Goal: Transaction & Acquisition: Purchase product/service

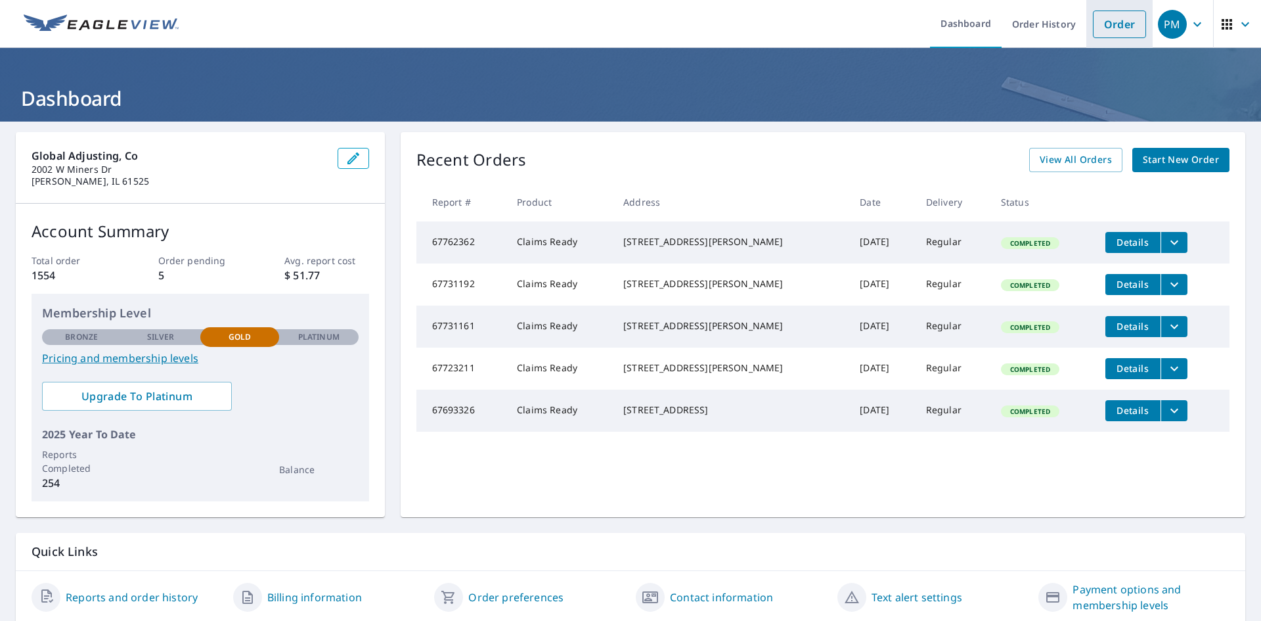
click at [1100, 18] on link "Order" at bounding box center [1119, 25] width 53 height 28
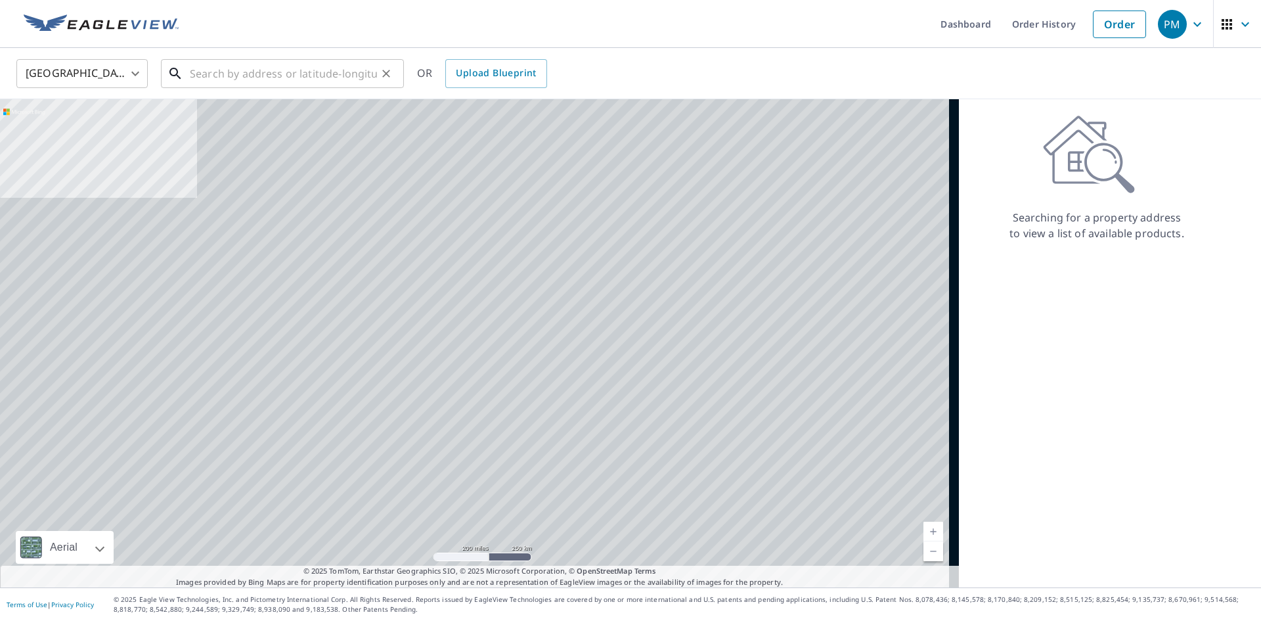
click at [245, 70] on input "text" at bounding box center [283, 73] width 187 height 37
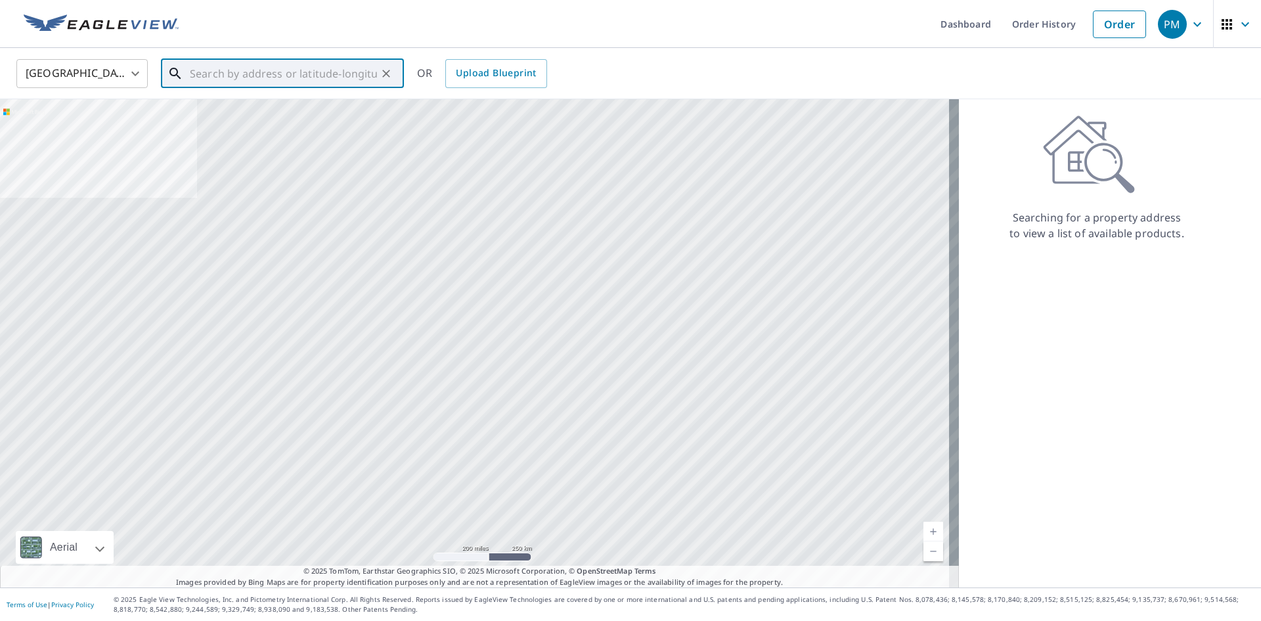
paste input "[STREET_ADDRESS]"
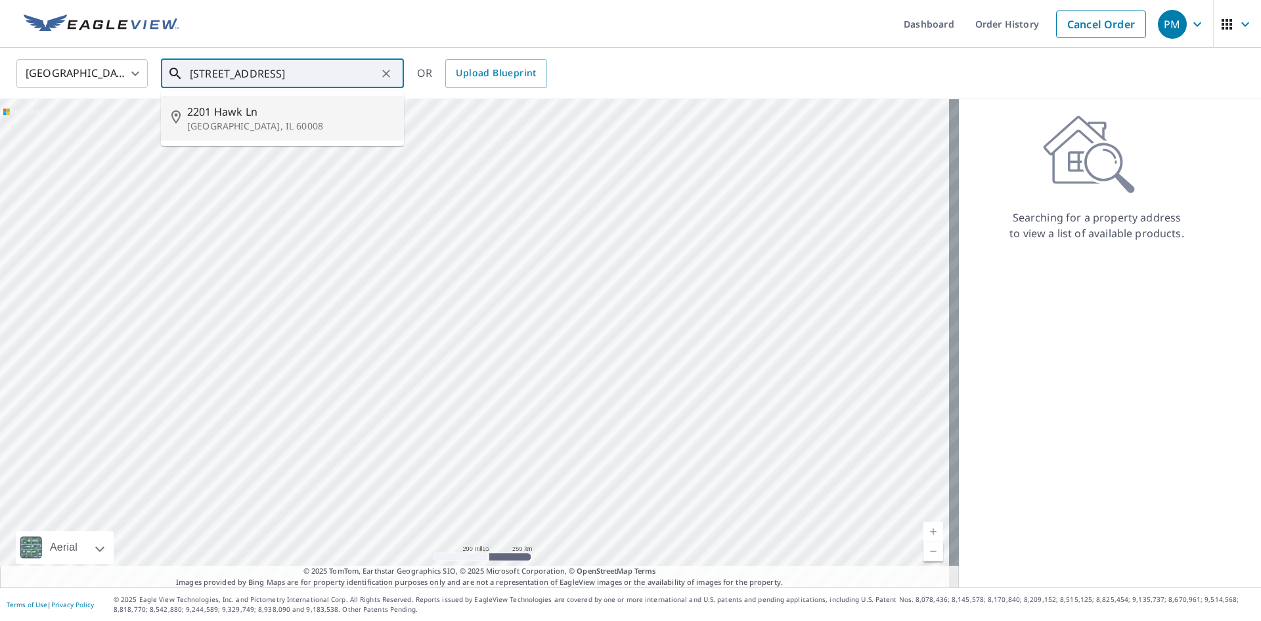
click at [215, 127] on p "[GEOGRAPHIC_DATA], IL 60008" at bounding box center [290, 126] width 206 height 13
type input "[STREET_ADDRESS]"
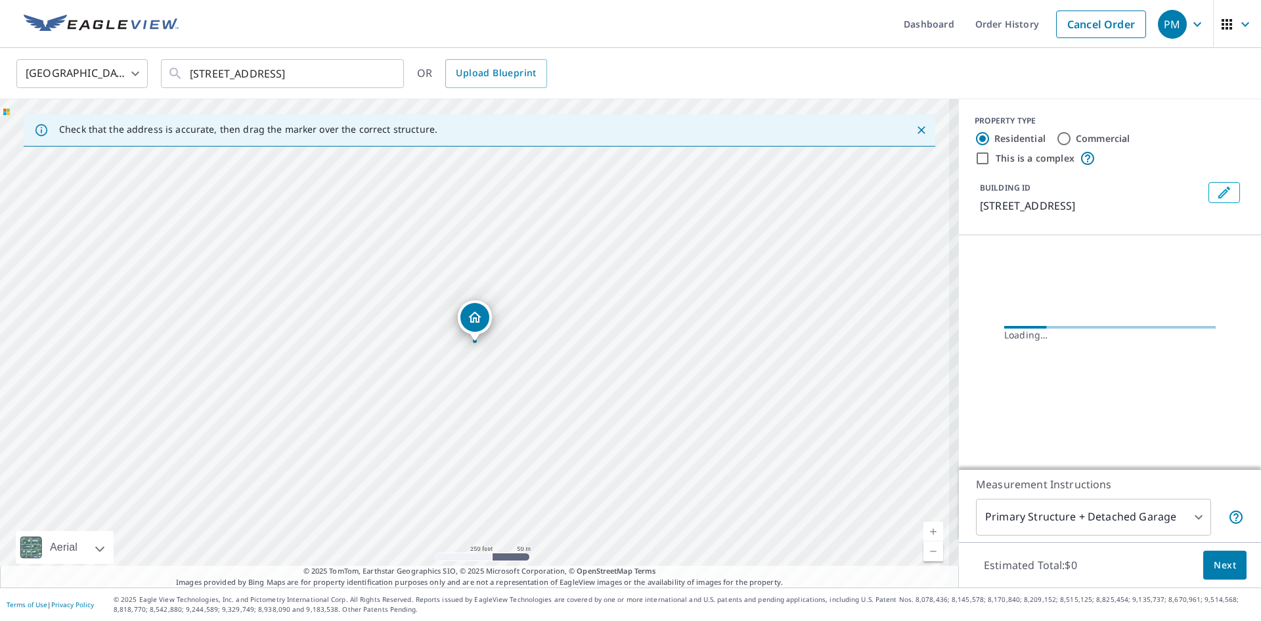
scroll to position [0, 0]
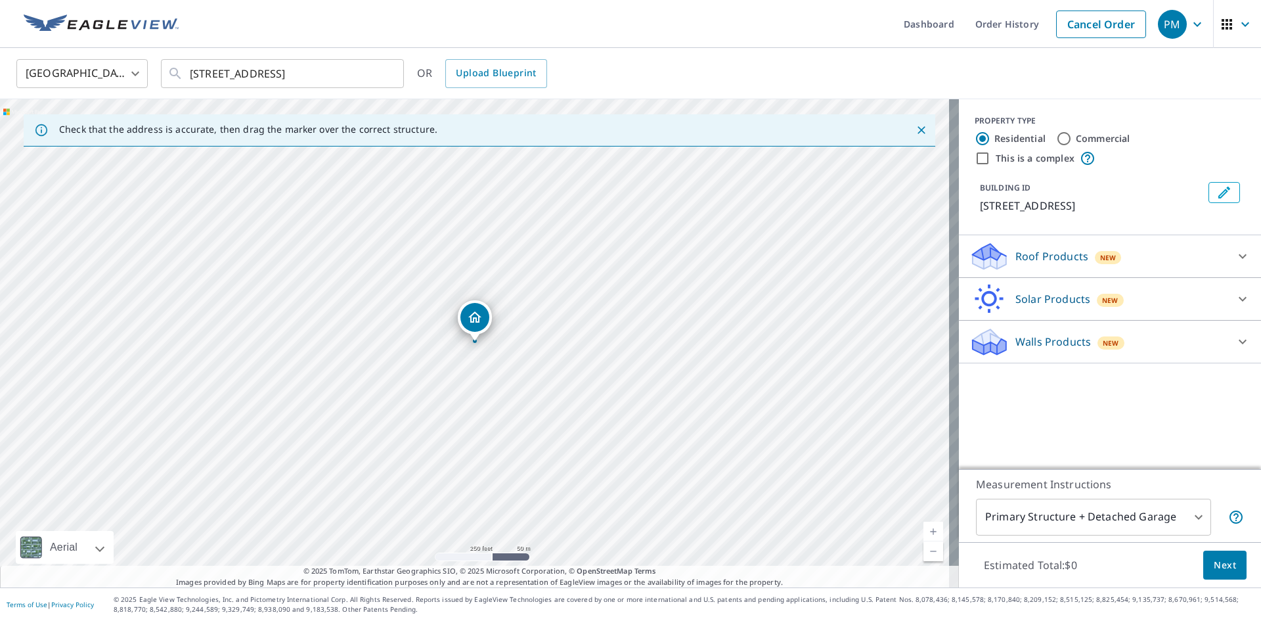
click at [1016, 263] on p "Roof Products" at bounding box center [1052, 256] width 73 height 16
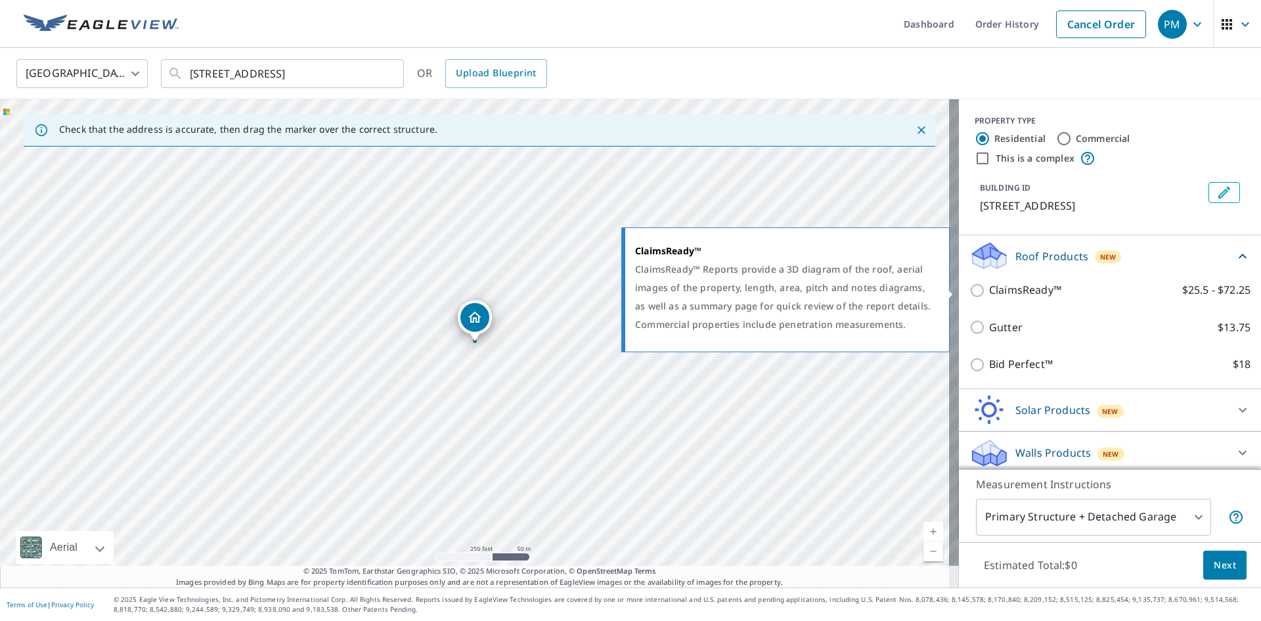
click at [972, 286] on input "ClaimsReady™ $25.5 - $72.25" at bounding box center [980, 290] width 20 height 16
checkbox input "true"
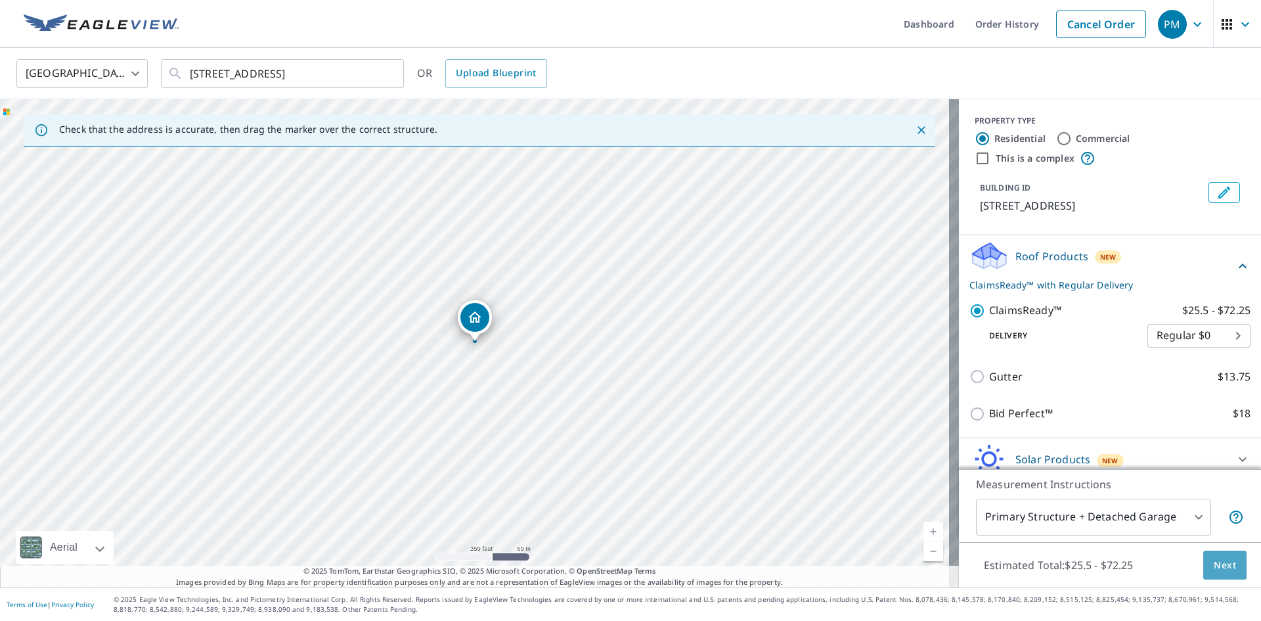
click at [1219, 558] on span "Next" at bounding box center [1225, 565] width 22 height 16
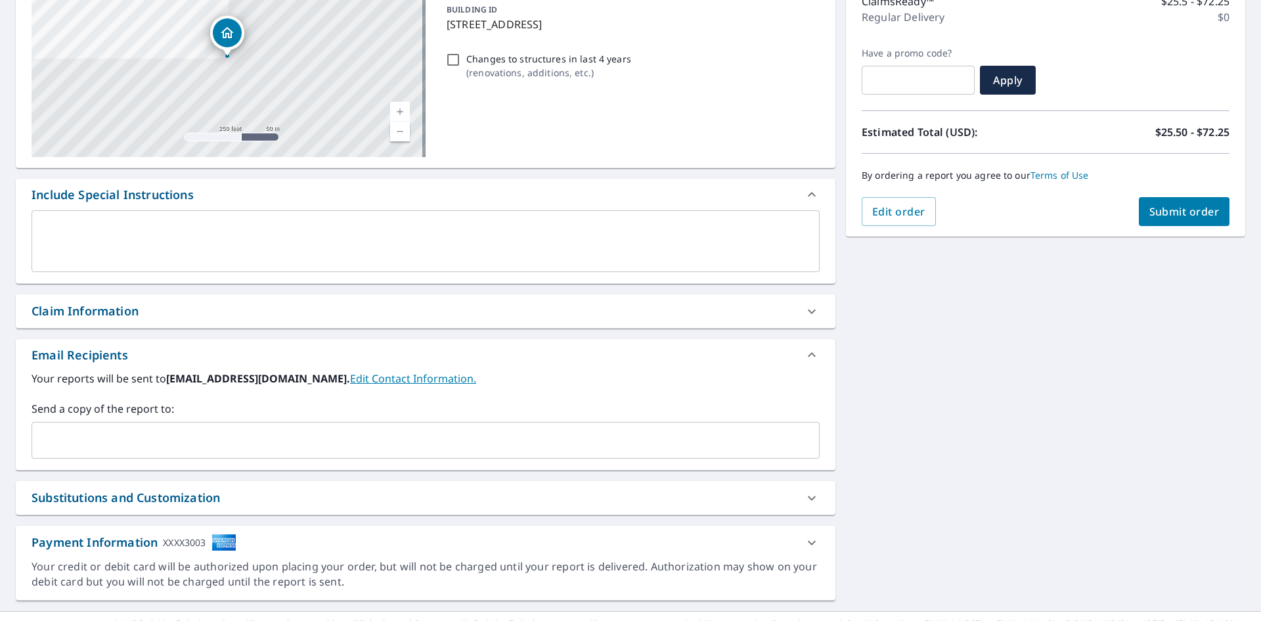
scroll to position [206, 0]
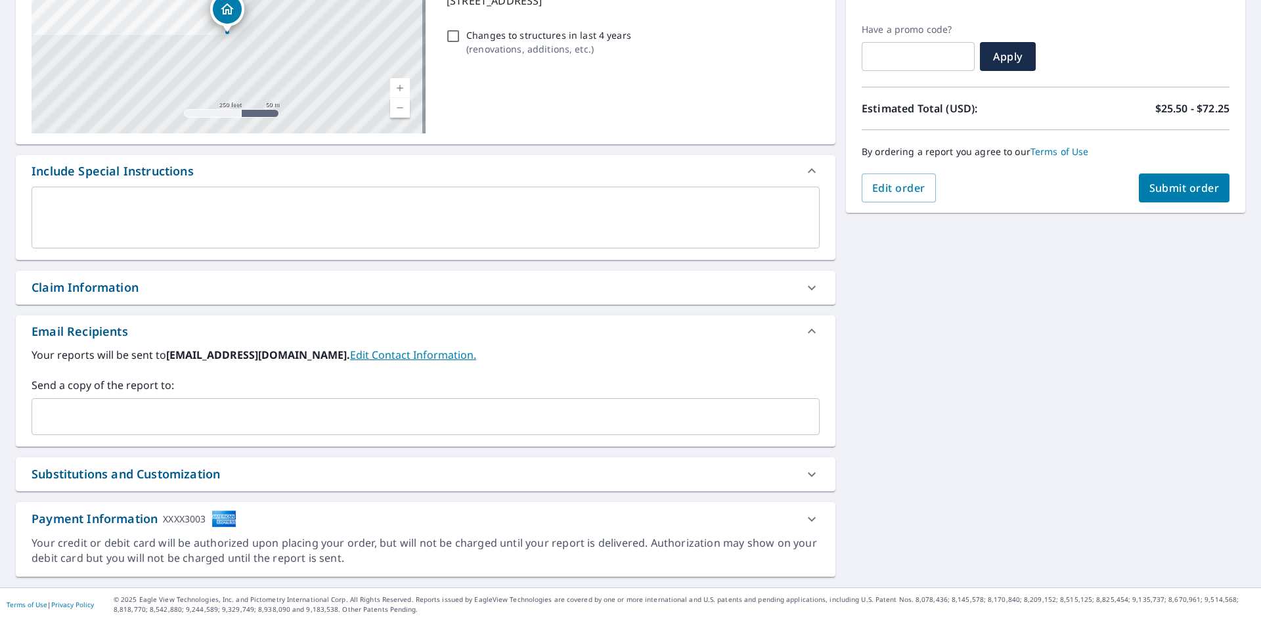
click at [114, 428] on input "text" at bounding box center [415, 416] width 757 height 25
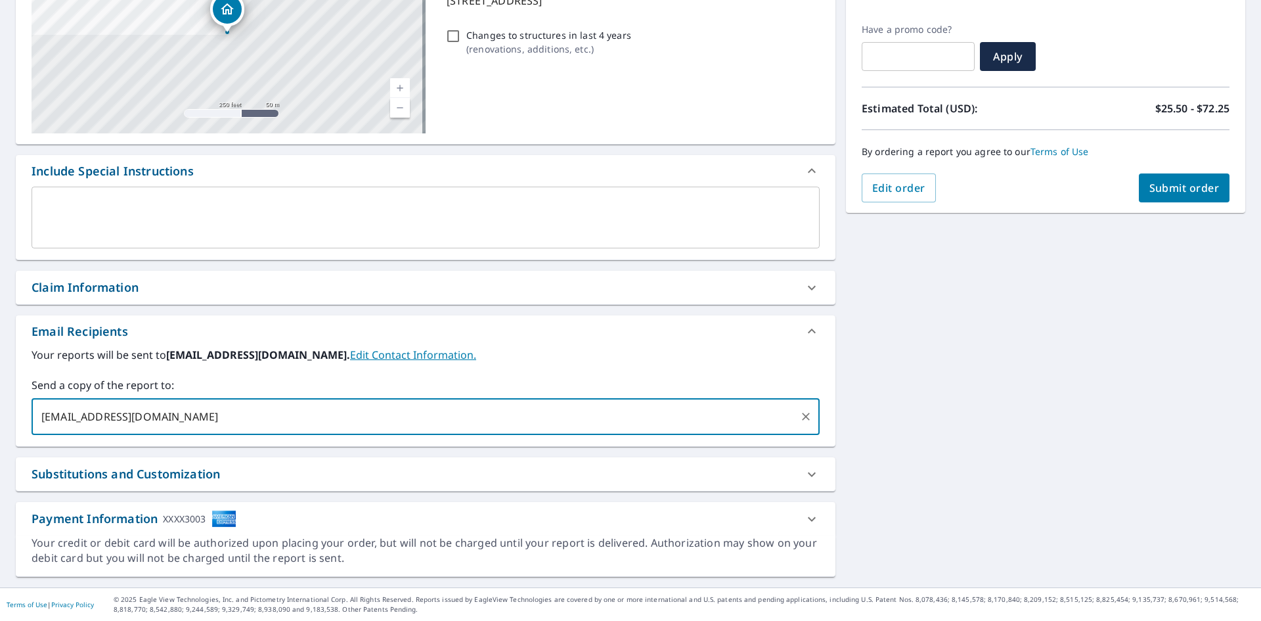
type input "[EMAIL_ADDRESS][DOMAIN_NAME]"
click at [1104, 351] on div "[STREET_ADDRESS] A standard road map Aerial A detailed look from above Labels L…" at bounding box center [630, 251] width 1261 height 672
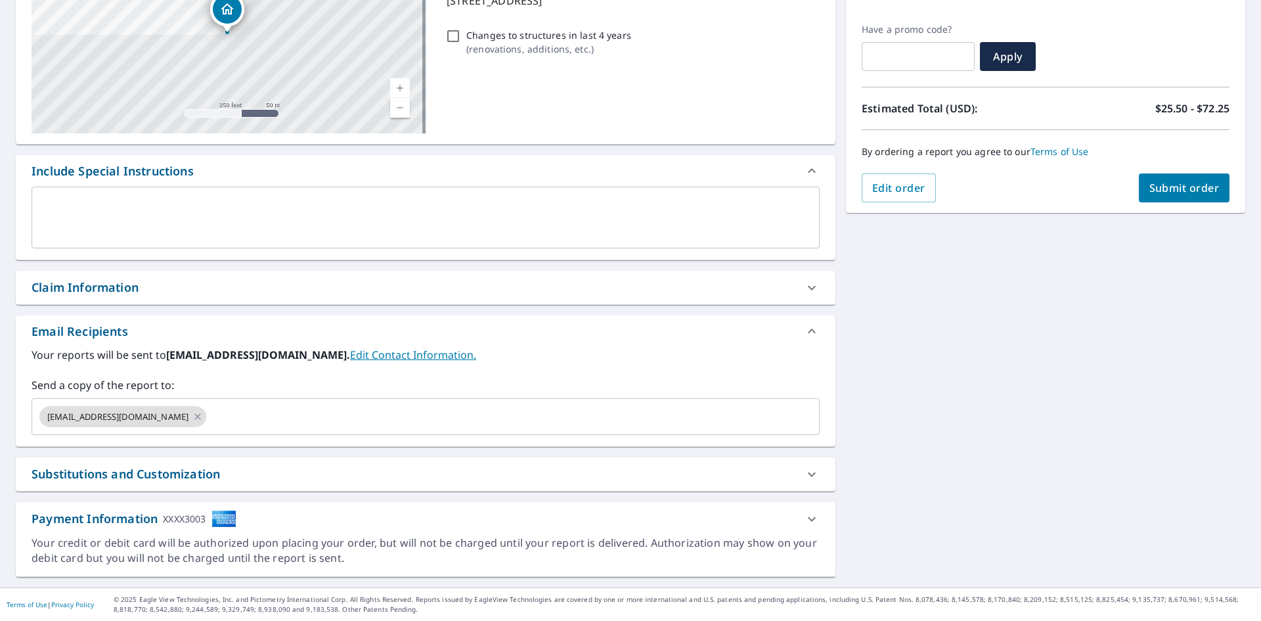
click at [1192, 188] on span "Submit order" at bounding box center [1185, 188] width 70 height 14
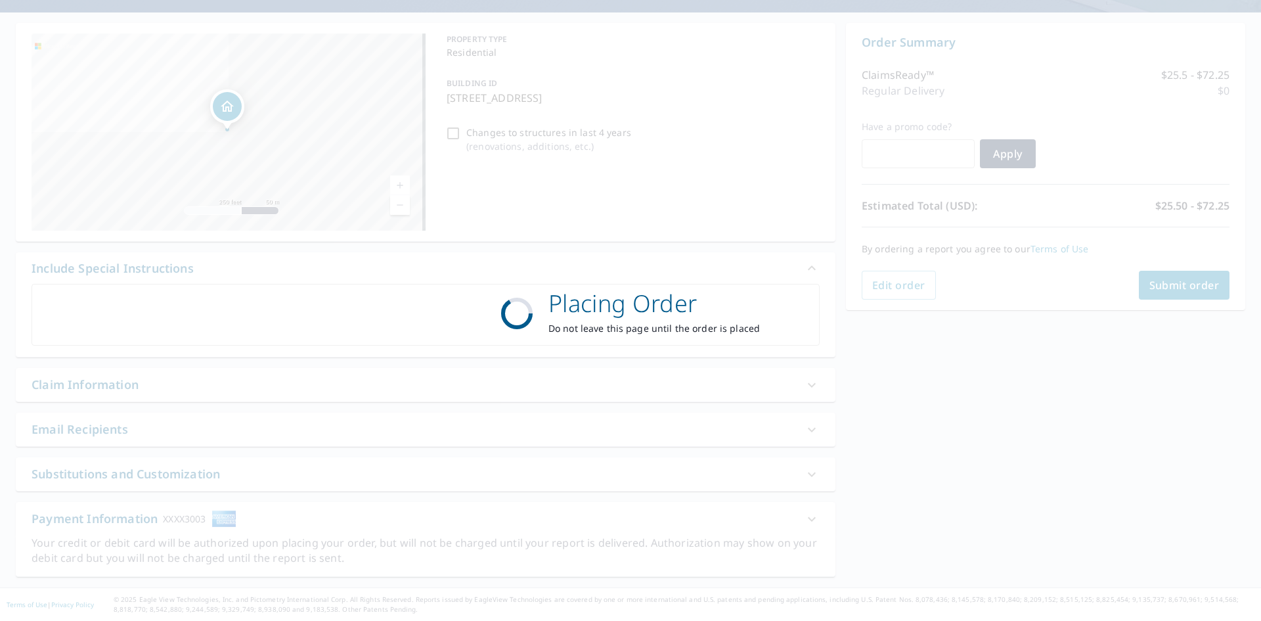
scroll to position [109, 0]
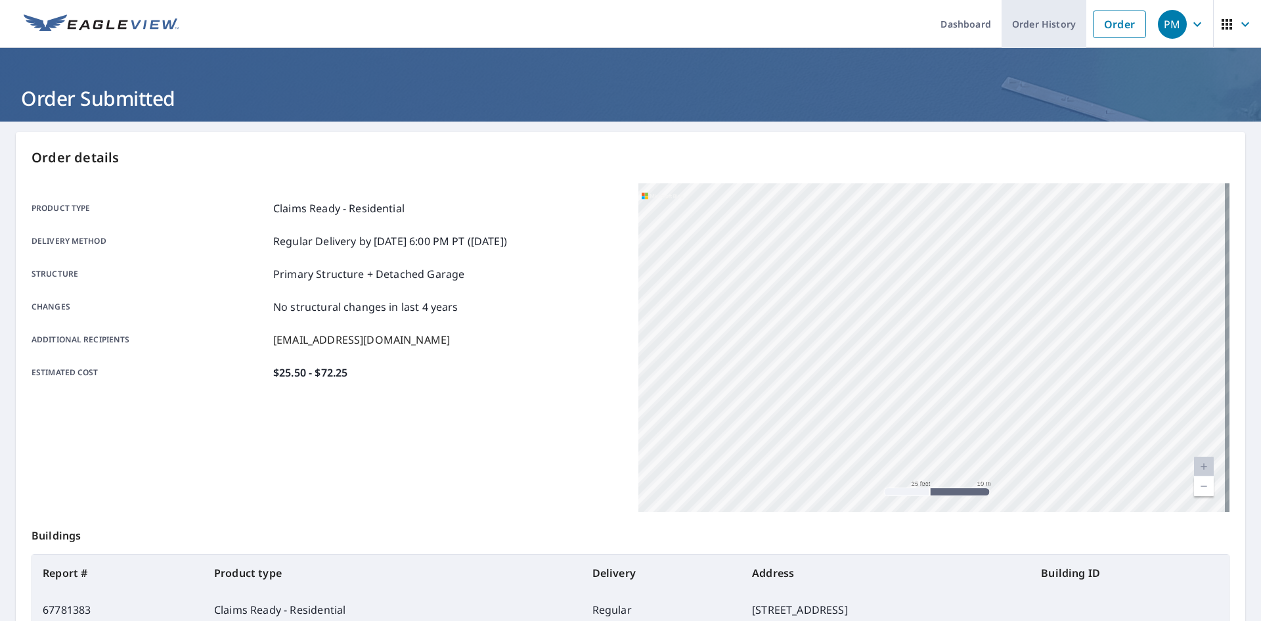
drag, startPoint x: 1033, startPoint y: 23, endPoint x: 1027, endPoint y: 35, distance: 14.1
click at [1033, 23] on link "Order History" at bounding box center [1044, 24] width 85 height 48
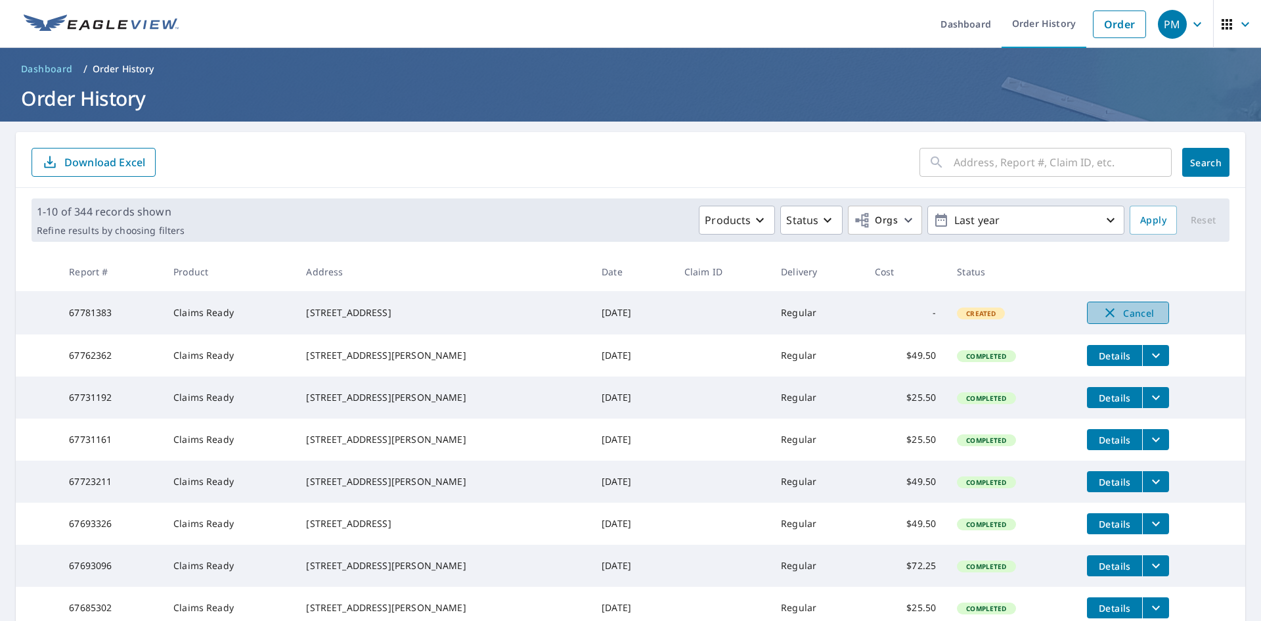
click at [1137, 314] on span "Cancel" at bounding box center [1128, 313] width 55 height 16
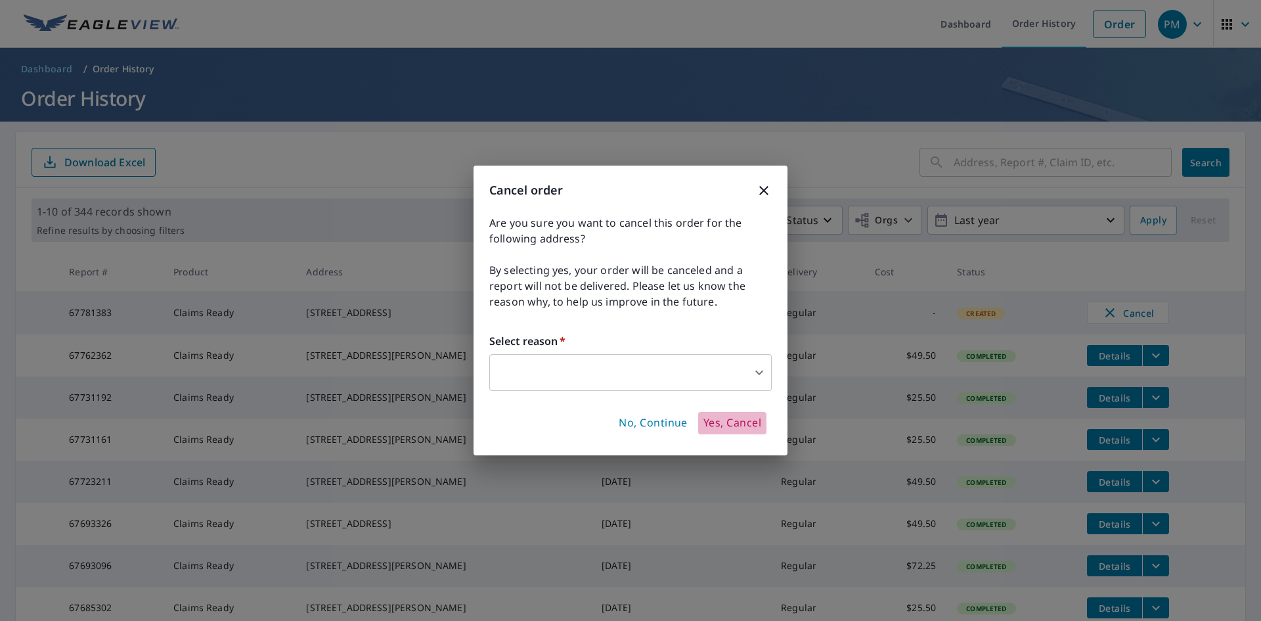
click at [730, 422] on span "Yes, Cancel" at bounding box center [733, 423] width 58 height 14
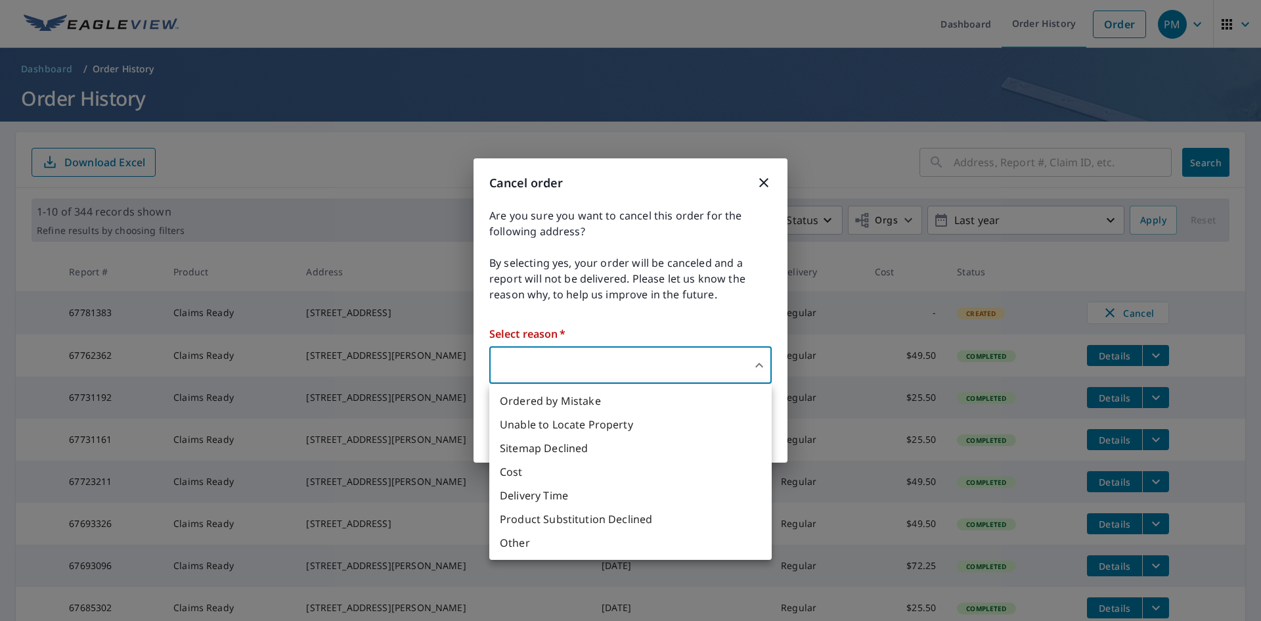
click at [652, 367] on body "PM PM Dashboard Order History Order PM Dashboard / Order History Order History …" at bounding box center [630, 310] width 1261 height 621
click at [554, 544] on li "Other" at bounding box center [630, 543] width 282 height 24
type input "36"
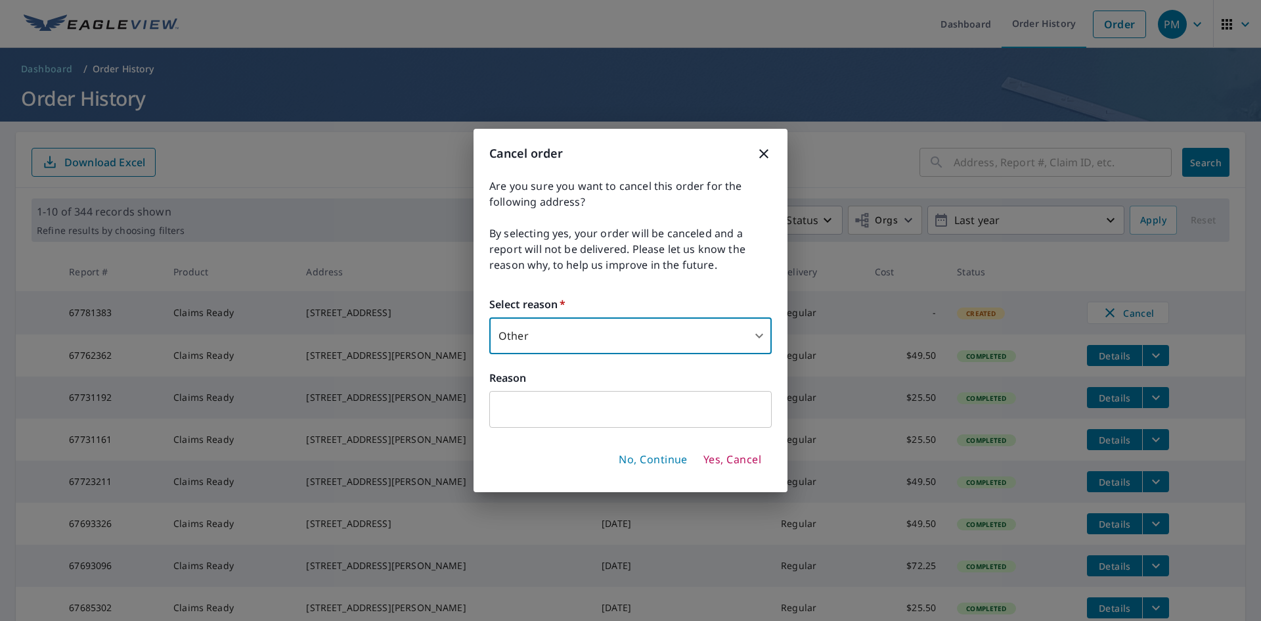
click at [721, 453] on span "Yes, Cancel" at bounding box center [733, 460] width 58 height 14
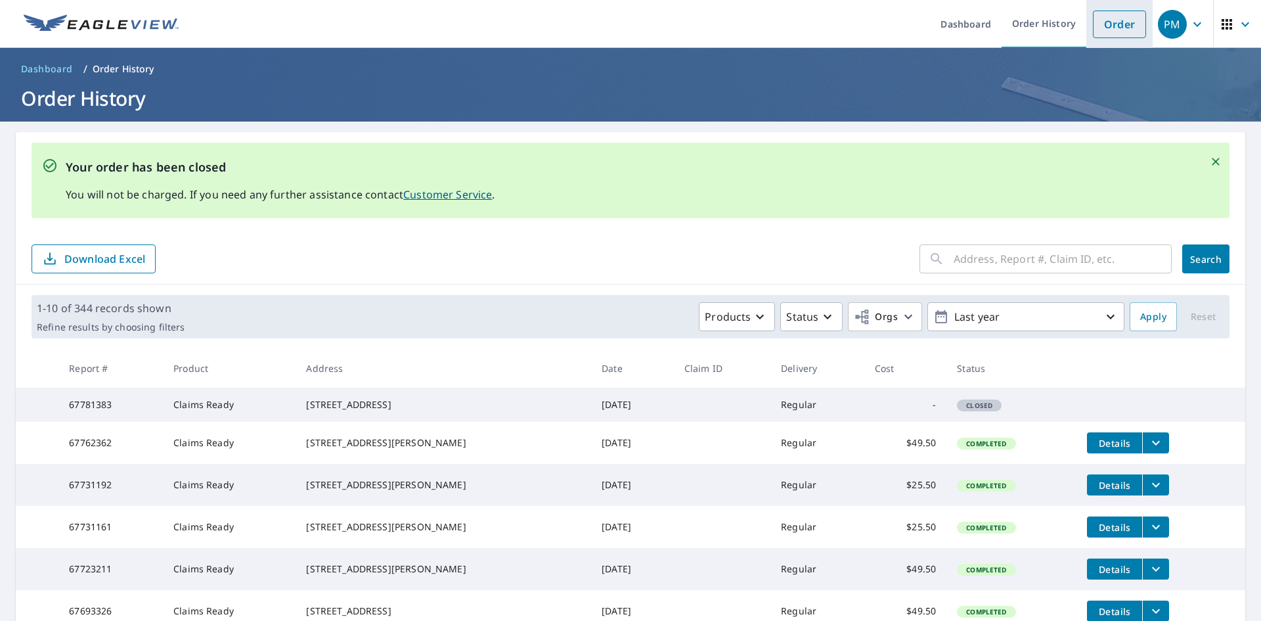
click at [1110, 18] on link "Order" at bounding box center [1119, 25] width 53 height 28
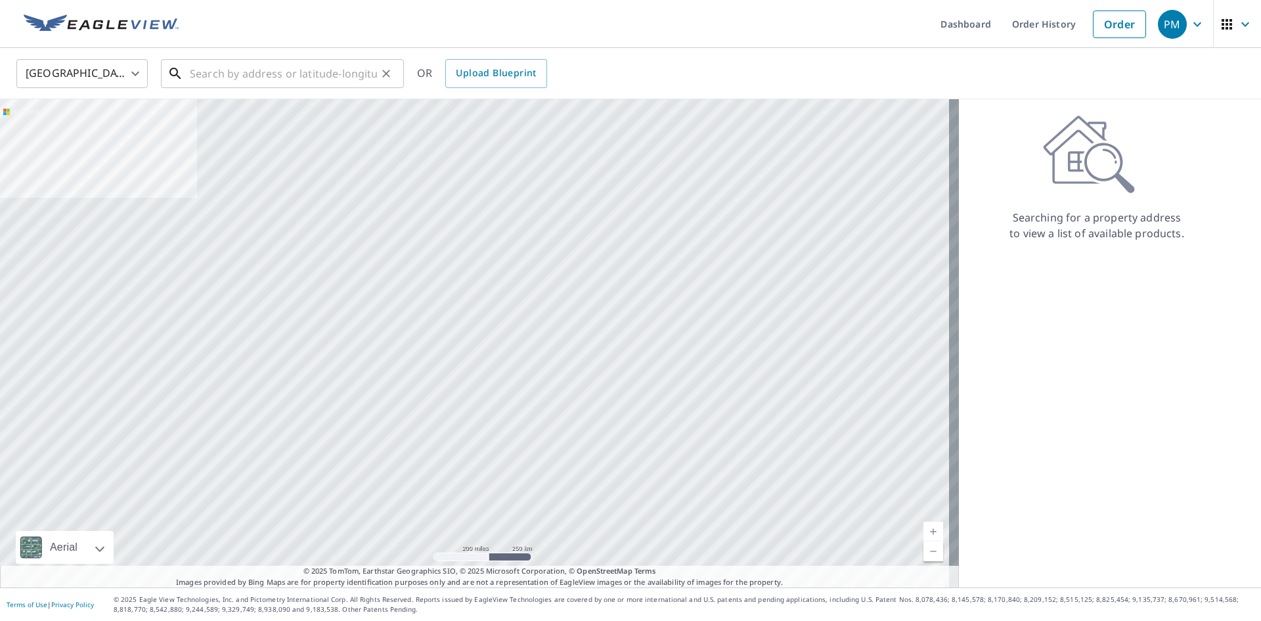
click at [220, 72] on input "text" at bounding box center [283, 73] width 187 height 37
paste input "[STREET_ADDRESS][PERSON_NAME]"
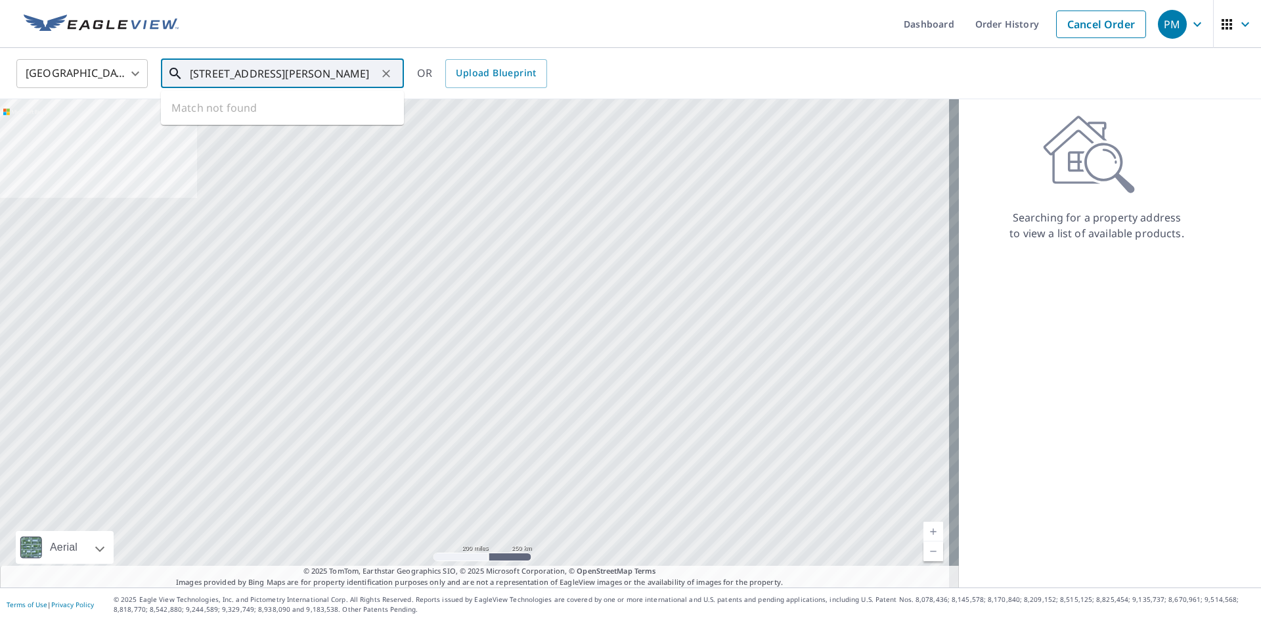
scroll to position [0, 11]
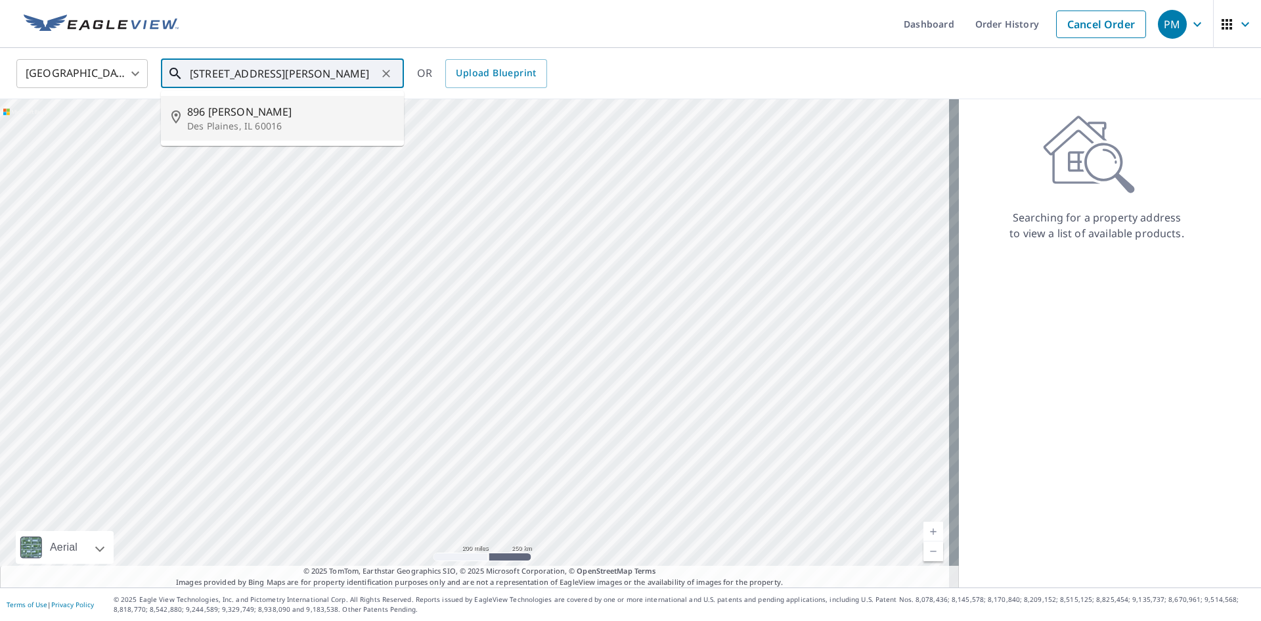
click at [229, 114] on span "896 [PERSON_NAME]" at bounding box center [290, 112] width 206 height 16
type input "[STREET_ADDRESS][PERSON_NAME]"
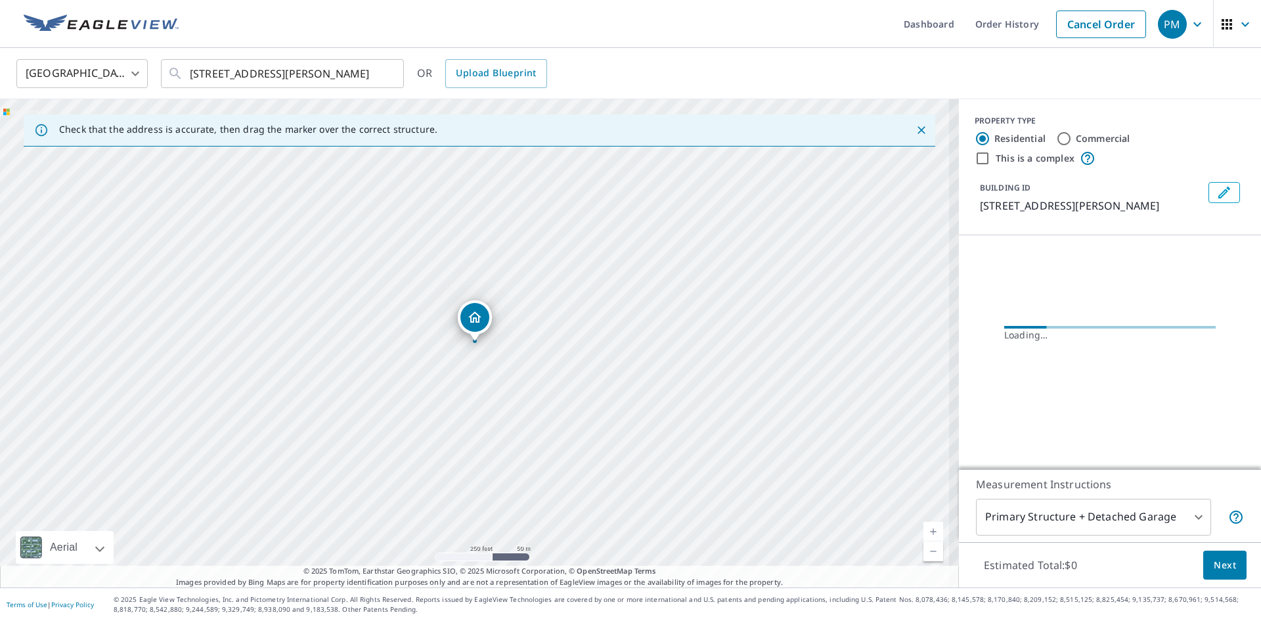
scroll to position [0, 0]
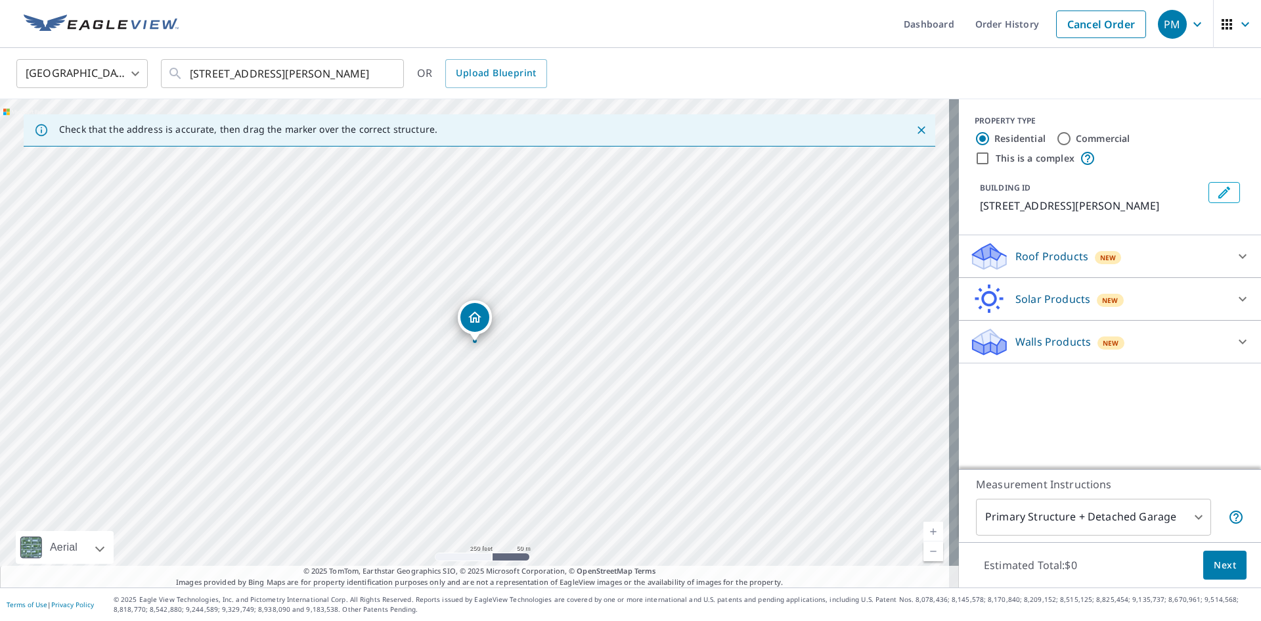
click at [1027, 258] on p "Roof Products" at bounding box center [1052, 256] width 73 height 16
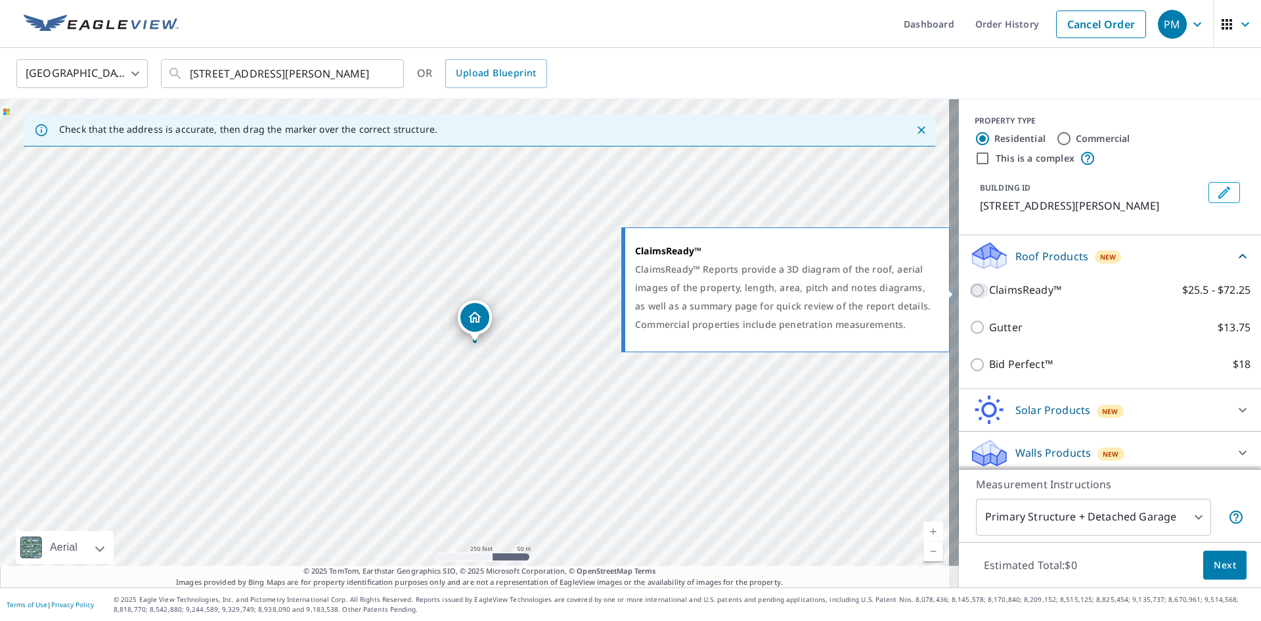
click at [970, 289] on input "ClaimsReady™ $25.5 - $72.25" at bounding box center [980, 290] width 20 height 16
checkbox input "true"
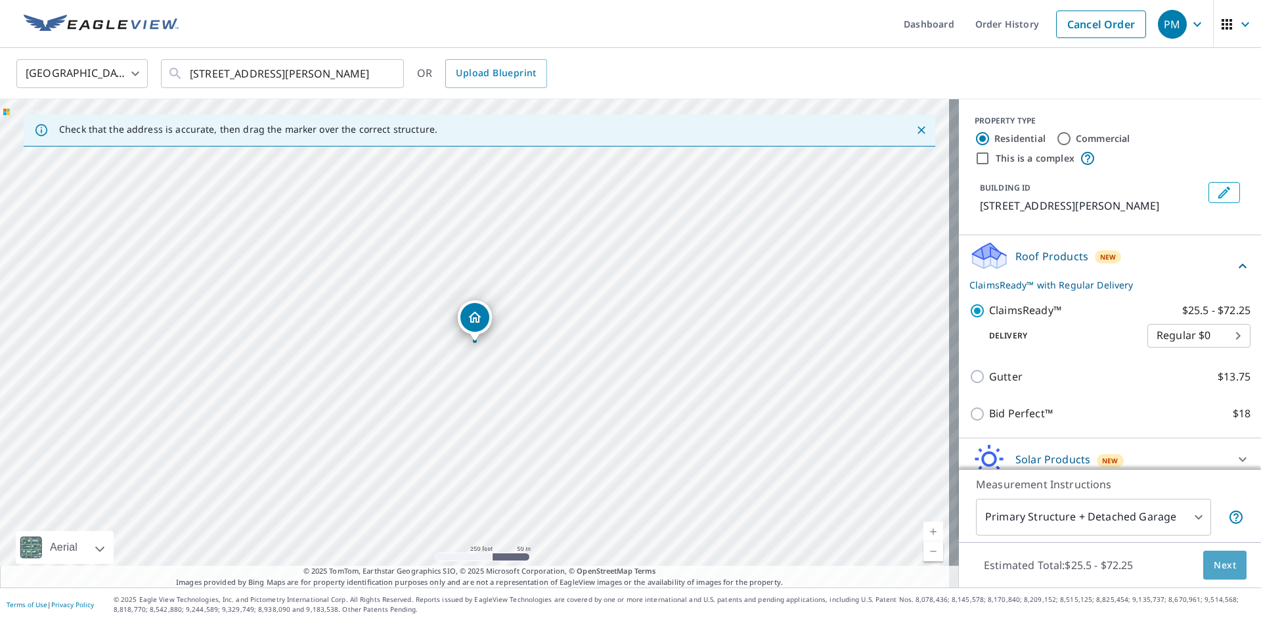
click at [1216, 569] on span "Next" at bounding box center [1225, 565] width 22 height 16
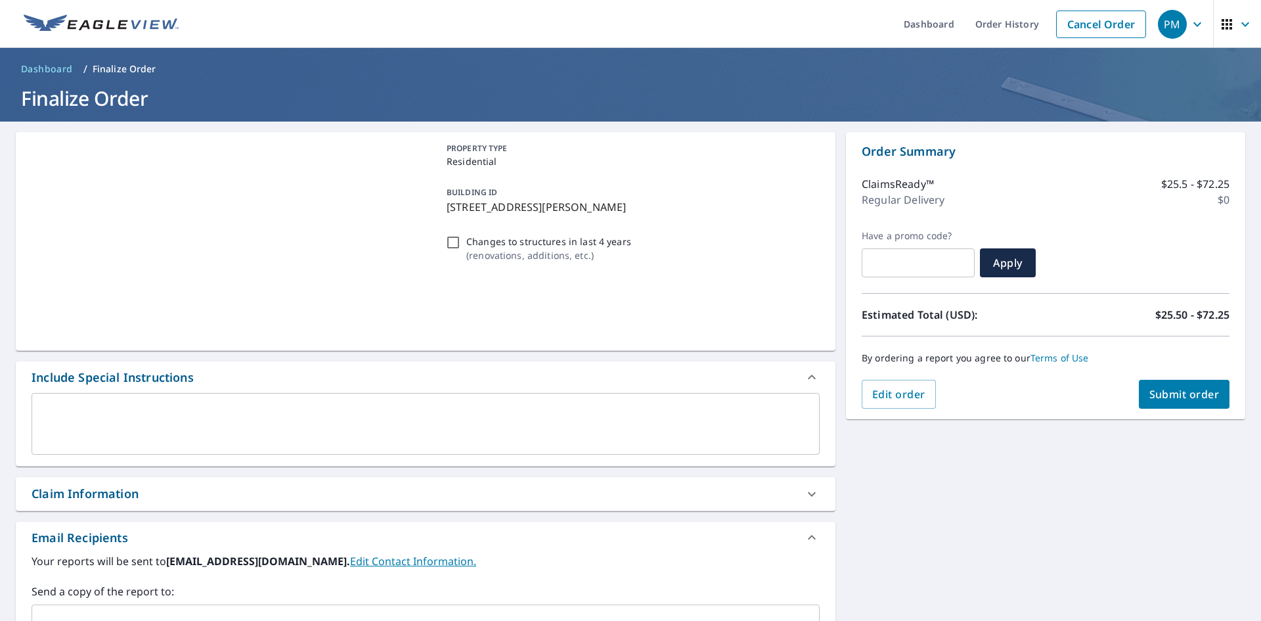
scroll to position [197, 0]
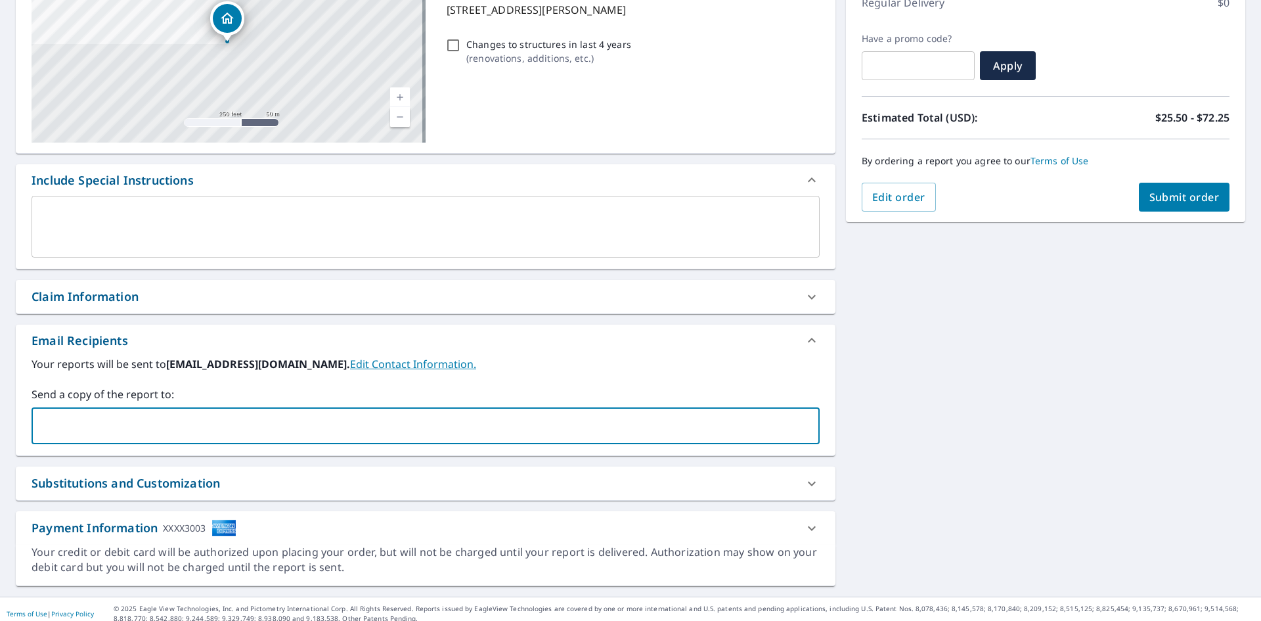
click at [135, 420] on input "text" at bounding box center [415, 425] width 757 height 25
type input "[EMAIL_ADDRESS][DOMAIN_NAME]"
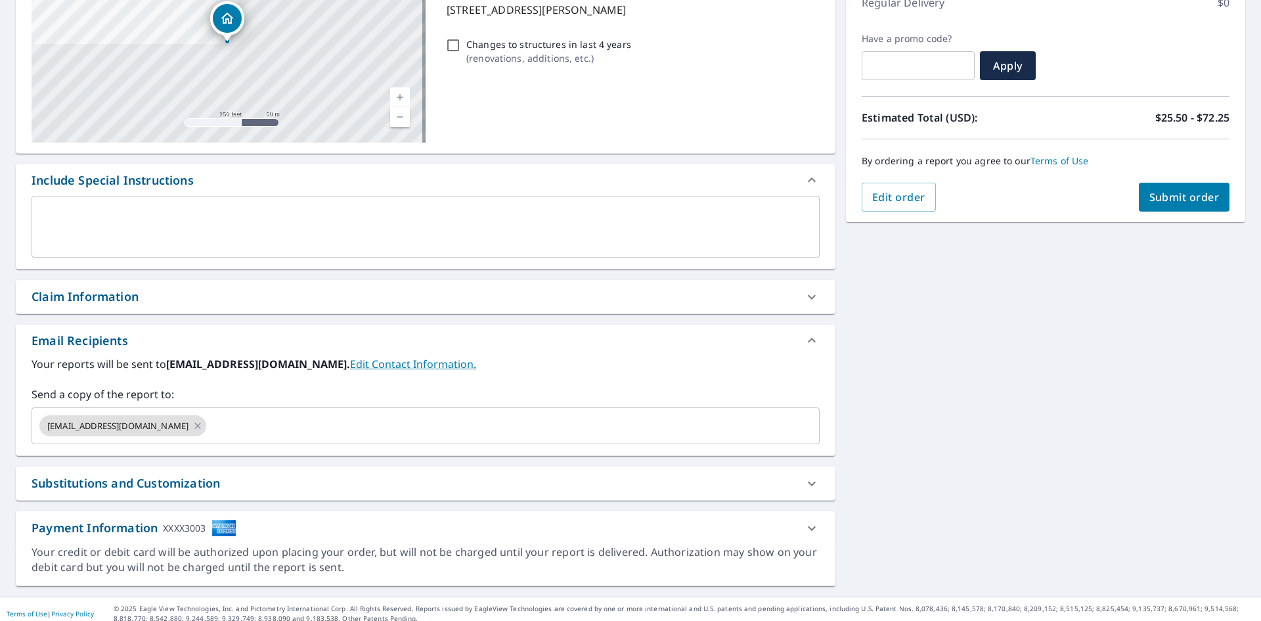
click at [997, 366] on div "[STREET_ADDRESS][PERSON_NAME] Aerial Road A standard road map Aerial A detailed…" at bounding box center [630, 260] width 1261 height 672
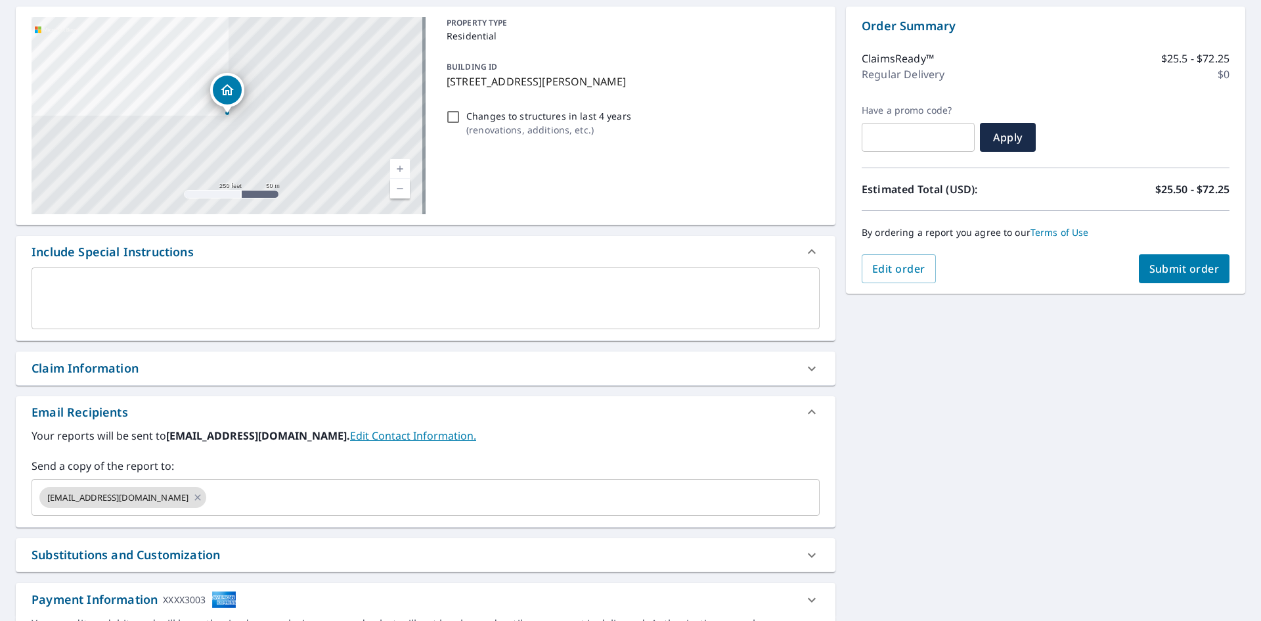
scroll to position [0, 0]
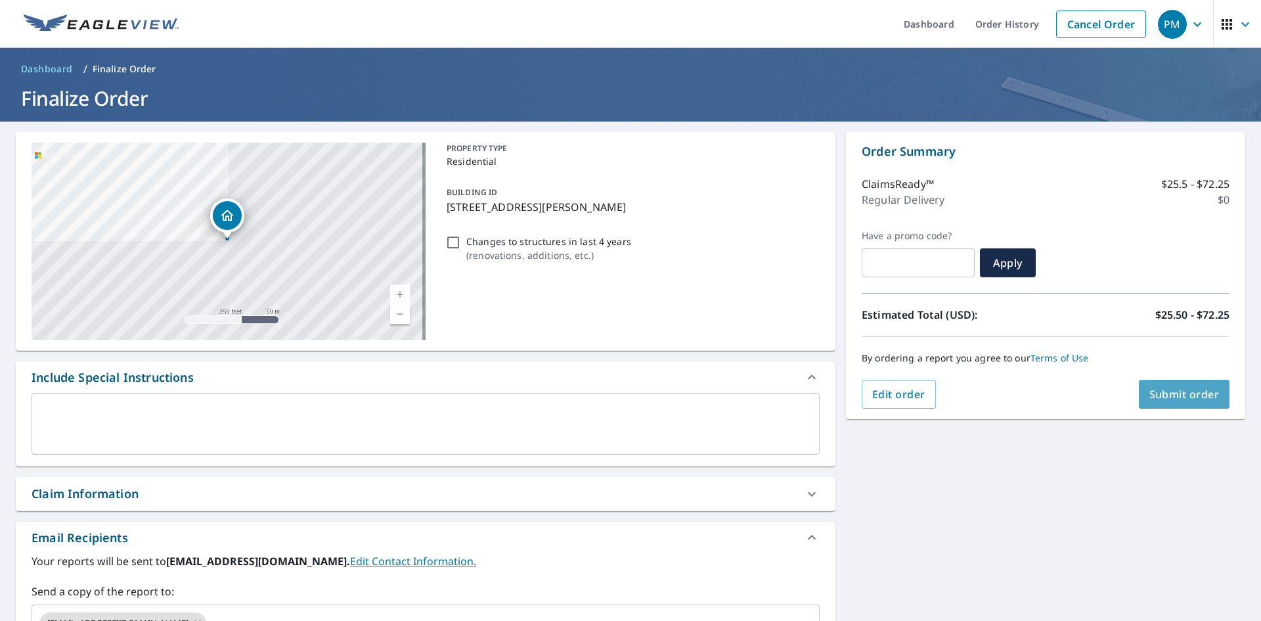
click at [1156, 402] on button "Submit order" at bounding box center [1184, 394] width 91 height 29
